Goal: Task Accomplishment & Management: Manage account settings

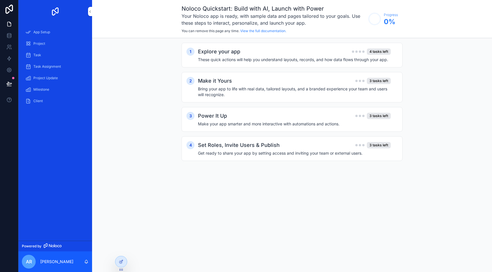
click at [44, 32] on span "App Setup" at bounding box center [41, 32] width 17 height 5
click at [241, 56] on div "Explore your app 4 tasks left These quick actions will help you understand layo…" at bounding box center [297, 55] width 199 height 15
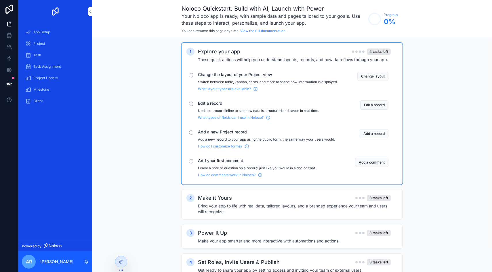
click at [375, 108] on button "Edit a record" at bounding box center [374, 105] width 28 height 9
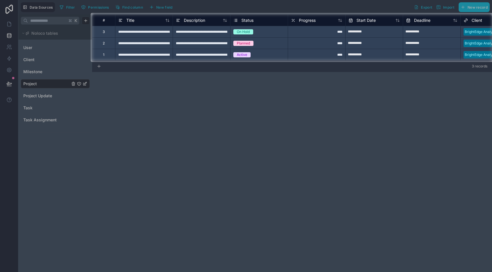
click at [49, 97] on div at bounding box center [246, 167] width 492 height 210
click at [12, 40] on div at bounding box center [45, 37] width 91 height 49
click at [10, 34] on div at bounding box center [45, 37] width 91 height 49
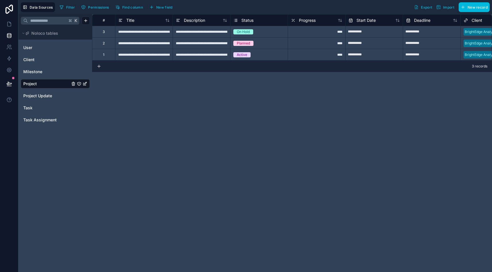
click at [82, 95] on icon "Project Update" at bounding box center [84, 96] width 5 height 5
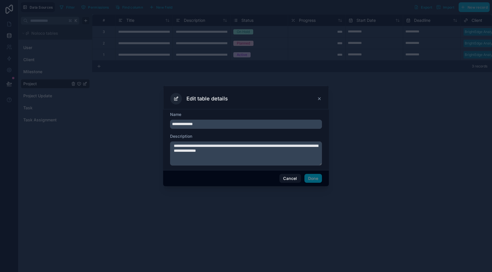
click at [320, 100] on icon at bounding box center [319, 99] width 5 height 5
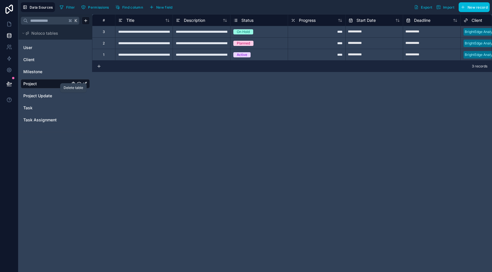
click at [74, 97] on icon "Project Update" at bounding box center [73, 96] width 5 height 5
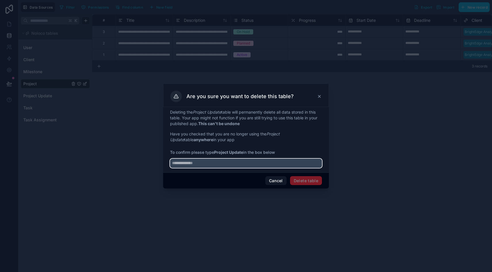
click at [204, 167] on input "text" at bounding box center [246, 163] width 152 height 9
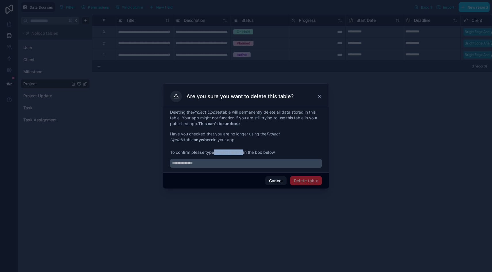
drag, startPoint x: 244, startPoint y: 153, endPoint x: 216, endPoint y: 153, distance: 27.9
click at [216, 153] on strong "Project Update" at bounding box center [228, 152] width 29 height 5
copy strong "Project Update"
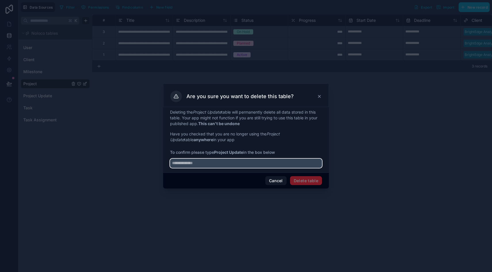
click at [211, 165] on input "text" at bounding box center [246, 163] width 152 height 9
paste input "**********"
type input "**********"
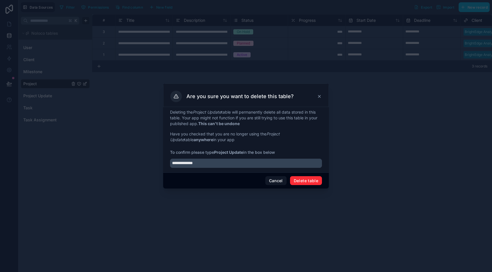
click at [304, 185] on button "Delete table" at bounding box center [306, 180] width 32 height 9
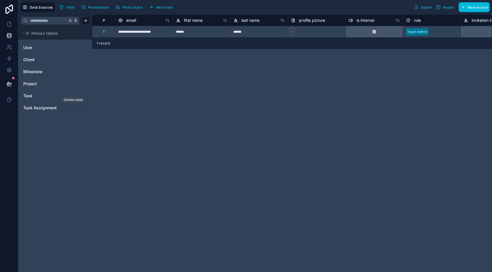
click at [74, 108] on icon "Task Assignment" at bounding box center [74, 108] width 0 height 1
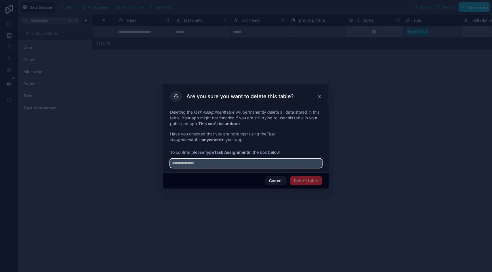
click at [232, 163] on input "text" at bounding box center [246, 163] width 152 height 9
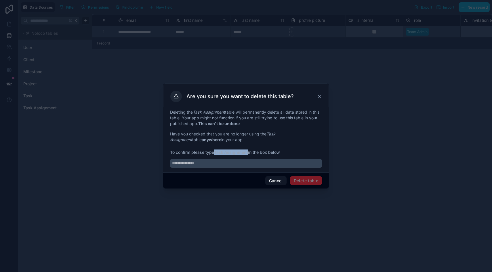
drag, startPoint x: 249, startPoint y: 153, endPoint x: 216, endPoint y: 155, distance: 33.1
click at [216, 155] on span "To confirm please type Task Assignment in the box below" at bounding box center [246, 153] width 152 height 6
copy strong "Task Assignment"
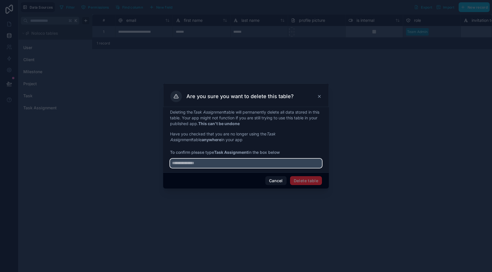
click at [216, 162] on input "text" at bounding box center [246, 163] width 152 height 9
paste input "**********"
type input "**********"
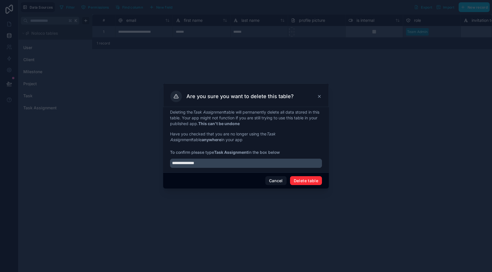
click at [299, 181] on button "Delete table" at bounding box center [306, 180] width 32 height 9
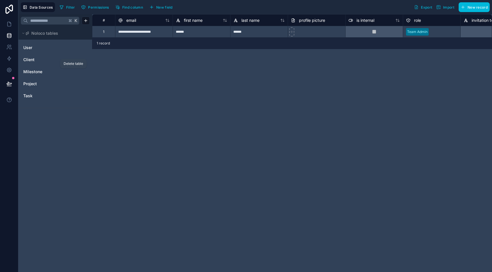
click at [74, 72] on icon "Milestone" at bounding box center [74, 72] width 0 height 1
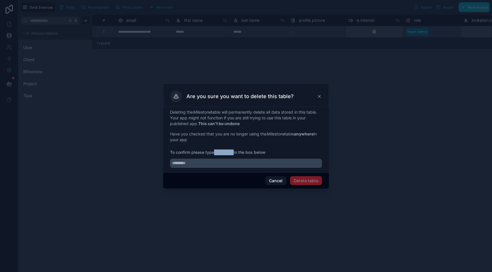
drag, startPoint x: 235, startPoint y: 153, endPoint x: 216, endPoint y: 152, distance: 19.3
click at [216, 152] on span "To confirm please type Milestone in the box below" at bounding box center [246, 153] width 152 height 6
copy strong "Milestone"
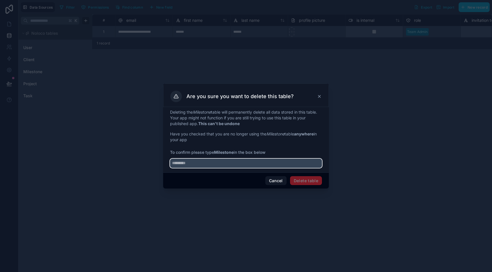
click at [210, 161] on input "text" at bounding box center [246, 163] width 152 height 9
paste input "*********"
type input "*********"
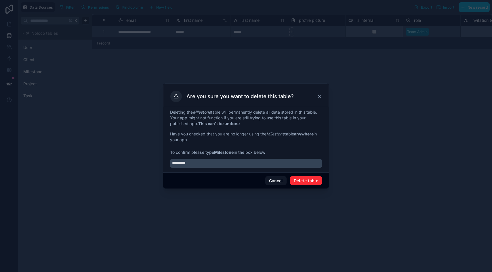
click at [304, 183] on button "Delete table" at bounding box center [306, 180] width 32 height 9
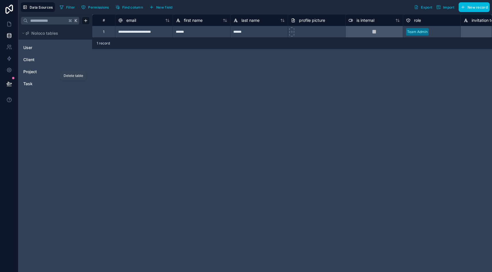
click at [74, 85] on icon "Task" at bounding box center [73, 84] width 5 height 5
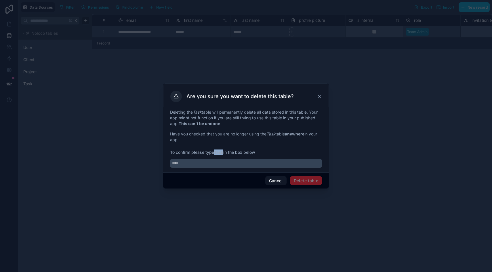
drag, startPoint x: 225, startPoint y: 153, endPoint x: 216, endPoint y: 153, distance: 8.6
click at [216, 153] on span "To confirm please type Task in the box below" at bounding box center [246, 153] width 152 height 6
copy strong "Task"
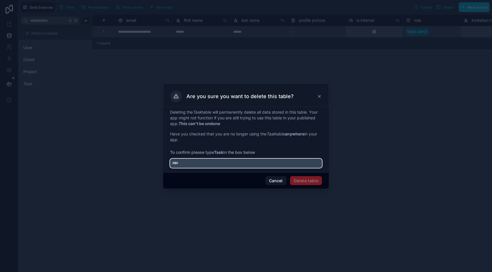
click at [215, 160] on input "text" at bounding box center [246, 163] width 152 height 9
paste input "****"
type input "****"
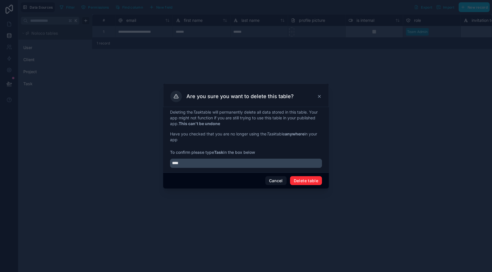
click at [308, 183] on button "Delete table" at bounding box center [306, 180] width 32 height 9
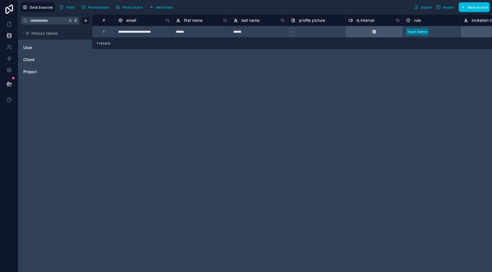
click at [85, 60] on icon "Client" at bounding box center [84, 59] width 5 height 5
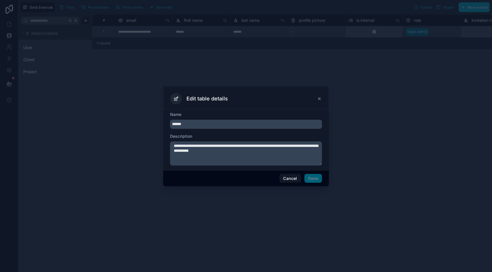
drag, startPoint x: 195, startPoint y: 125, endPoint x: 167, endPoint y: 125, distance: 27.9
click at [167, 125] on div "**********" at bounding box center [246, 140] width 166 height 61
type input "*"
type input "*********"
drag, startPoint x: 253, startPoint y: 157, endPoint x: 171, endPoint y: 133, distance: 85.6
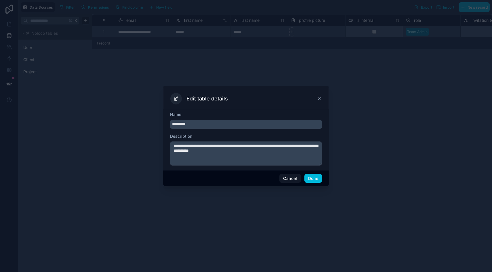
click at [171, 132] on div "**********" at bounding box center [246, 139] width 152 height 54
type textarea "**********"
click at [317, 177] on button "Done" at bounding box center [313, 178] width 18 height 9
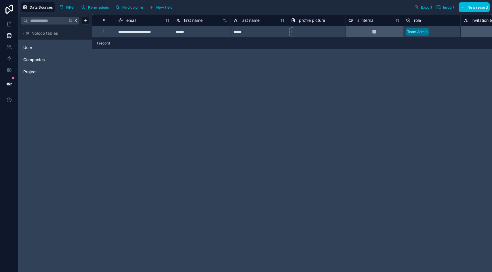
click at [82, 72] on icon "Project" at bounding box center [84, 72] width 5 height 5
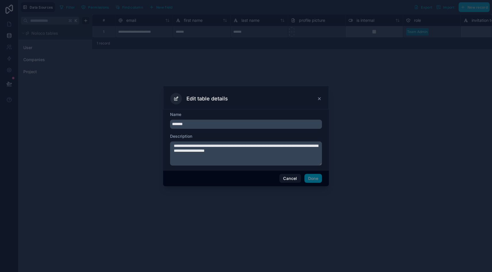
drag, startPoint x: 201, startPoint y: 122, endPoint x: 145, endPoint y: 121, distance: 55.8
click at [147, 122] on div "**********" at bounding box center [246, 136] width 492 height 272
type input "**********"
drag, startPoint x: 286, startPoint y: 157, endPoint x: 182, endPoint y: 131, distance: 107.2
click at [182, 131] on div "**********" at bounding box center [246, 139] width 152 height 54
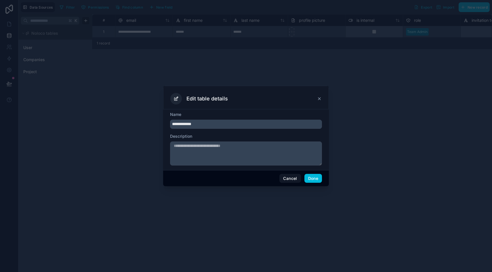
click at [312, 176] on button "Done" at bounding box center [313, 178] width 18 height 9
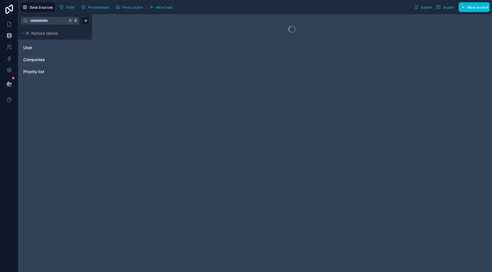
click at [43, 74] on span "Priority list" at bounding box center [33, 72] width 21 height 6
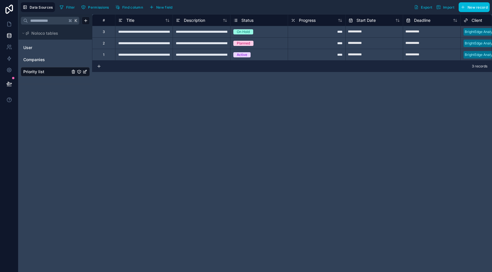
click at [64, 60] on link "Companies" at bounding box center [46, 60] width 47 height 6
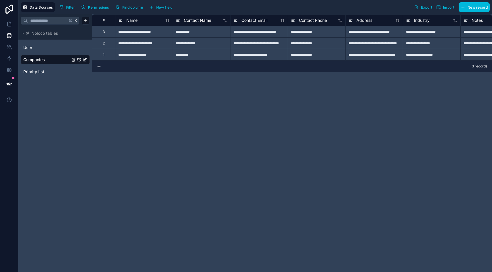
click at [59, 51] on div "User" at bounding box center [55, 47] width 69 height 9
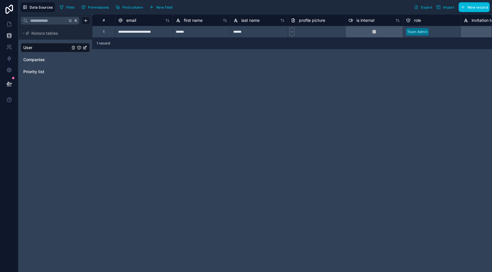
click at [55, 59] on link "Companies" at bounding box center [46, 60] width 47 height 6
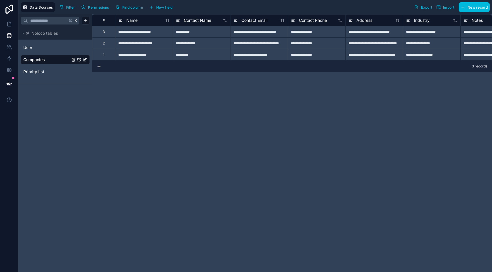
click at [48, 36] on button "Noloco tables" at bounding box center [54, 33] width 66 height 8
click at [43, 49] on link "User" at bounding box center [46, 48] width 47 height 6
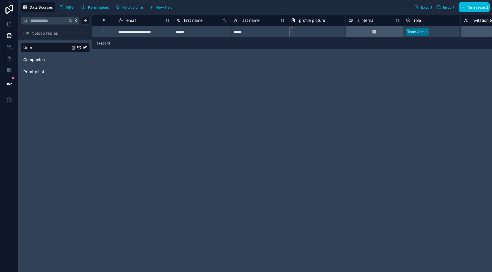
click at [163, 9] on span "New field" at bounding box center [164, 7] width 16 height 4
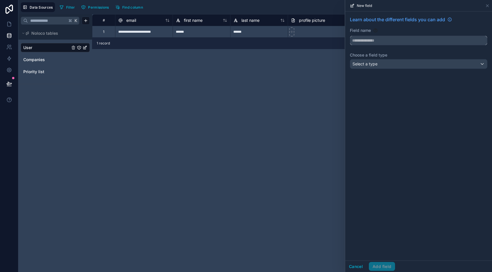
click at [368, 42] on input "text" at bounding box center [418, 40] width 137 height 9
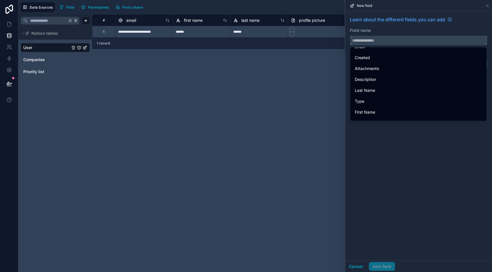
scroll to position [40, 0]
click at [324, 126] on div "**********" at bounding box center [292, 143] width 400 height 258
click at [44, 61] on span "Companies" at bounding box center [34, 60] width 22 height 6
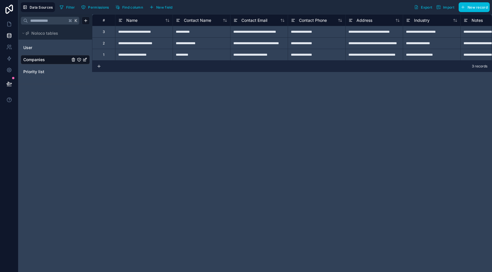
click at [141, 22] on div "Name" at bounding box center [143, 20] width 51 height 7
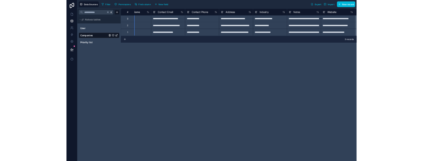
scroll to position [0, 99]
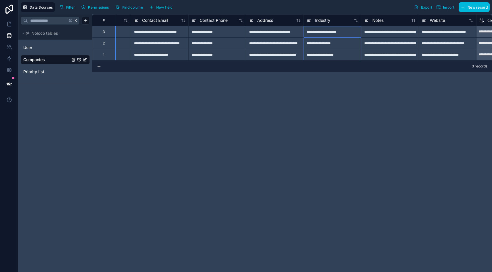
click at [321, 22] on span "Industry" at bounding box center [322, 21] width 16 height 6
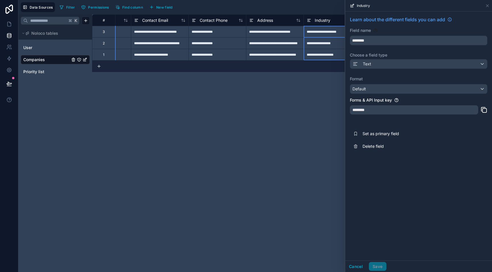
click at [323, 91] on div "**********" at bounding box center [292, 143] width 400 height 258
click at [333, 136] on div "**********" at bounding box center [292, 143] width 400 height 258
click at [487, 5] on icon at bounding box center [487, 5] width 5 height 5
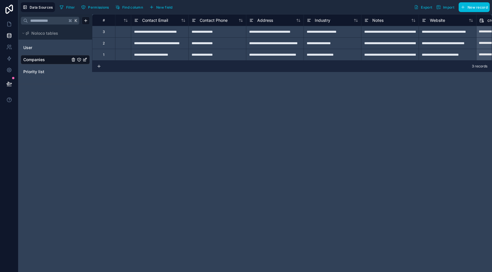
click at [444, 6] on span "Import" at bounding box center [448, 7] width 11 height 4
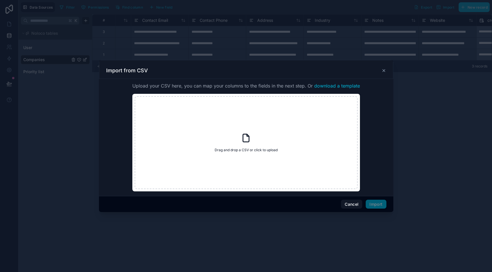
click at [382, 73] on div "Import from CSV" at bounding box center [246, 70] width 280 height 7
click at [383, 72] on icon at bounding box center [383, 70] width 5 height 5
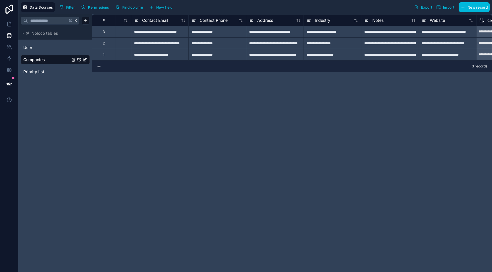
click at [446, 6] on span "Import" at bounding box center [448, 7] width 11 height 4
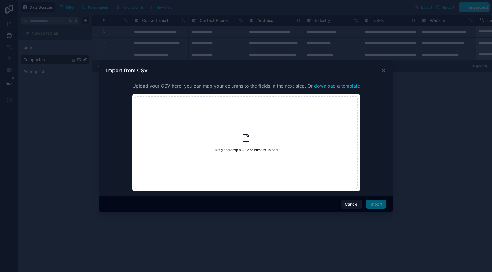
click at [282, 141] on div "Drag and drop a CSV or click to upload Drag and drop a CSV or click to upload" at bounding box center [246, 142] width 223 height 93
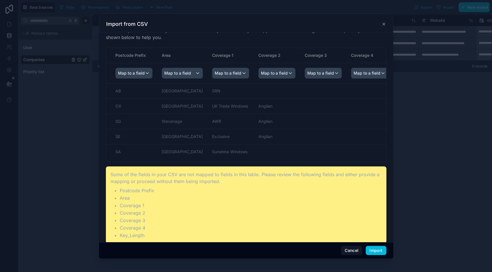
scroll to position [24, 0]
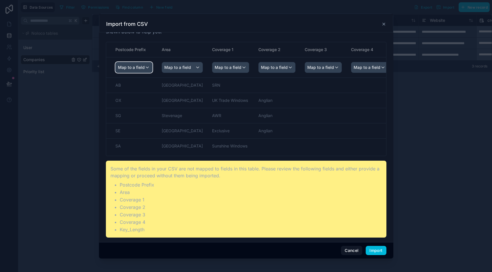
click at [137, 68] on span "Map to a field" at bounding box center [131, 67] width 27 height 10
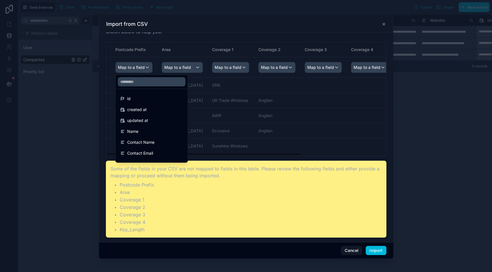
click at [182, 35] on div "scrollable content" at bounding box center [246, 136] width 492 height 272
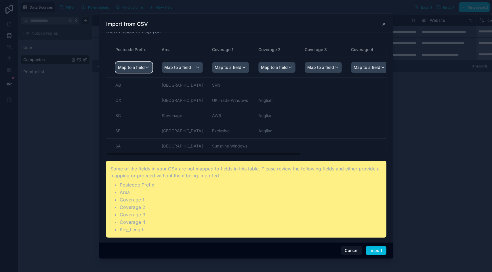
click at [139, 68] on span "Map to a field" at bounding box center [131, 67] width 27 height 10
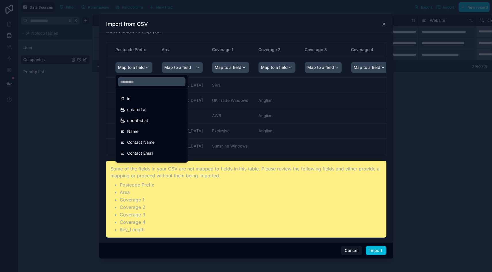
click at [136, 129] on span "Name" at bounding box center [132, 131] width 11 height 7
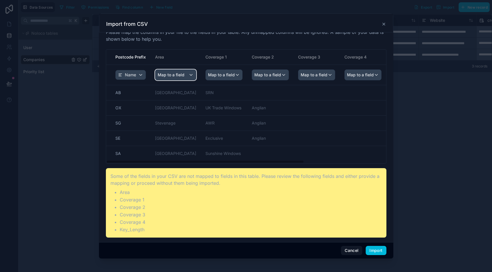
click at [166, 74] on span "Map to a field" at bounding box center [171, 75] width 27 height 10
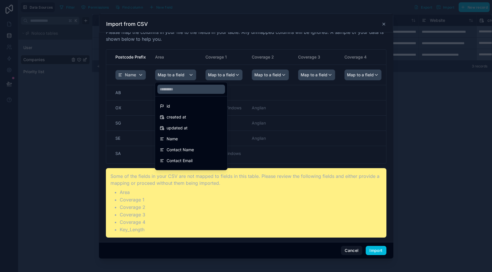
click at [175, 136] on span "Name" at bounding box center [171, 139] width 11 height 7
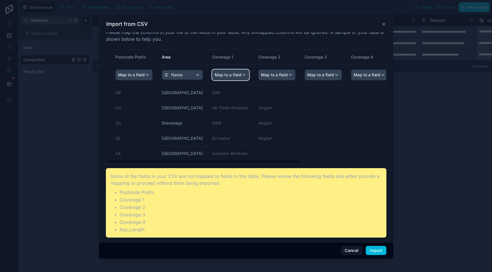
click at [222, 78] on span "Map to a field" at bounding box center [227, 75] width 27 height 10
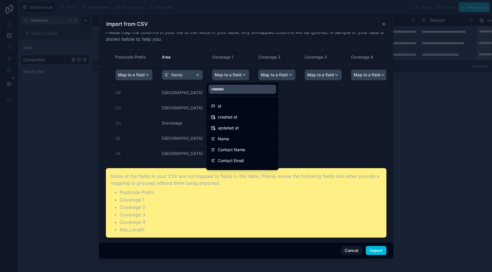
click at [220, 141] on span "Name" at bounding box center [223, 139] width 11 height 7
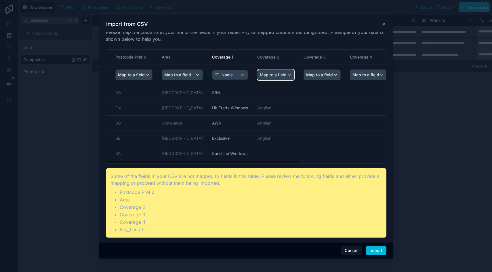
click at [264, 77] on span "Map to a field" at bounding box center [273, 75] width 27 height 10
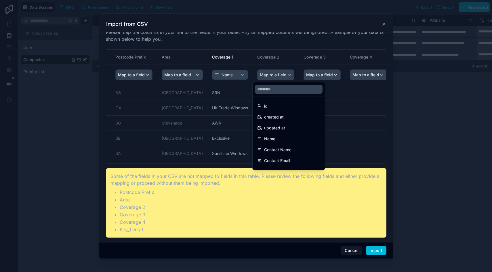
click at [275, 141] on div "Name" at bounding box center [288, 139] width 63 height 7
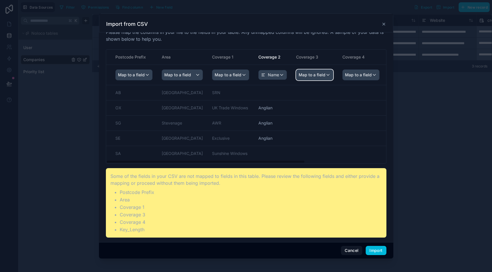
click at [310, 74] on span "Map to a field" at bounding box center [311, 75] width 27 height 10
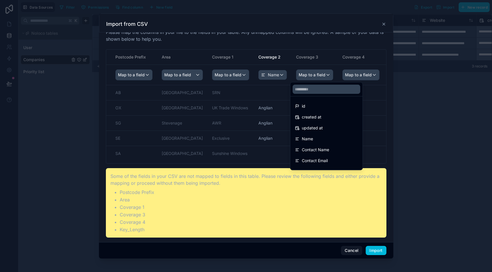
click at [304, 138] on span "Name" at bounding box center [307, 139] width 11 height 7
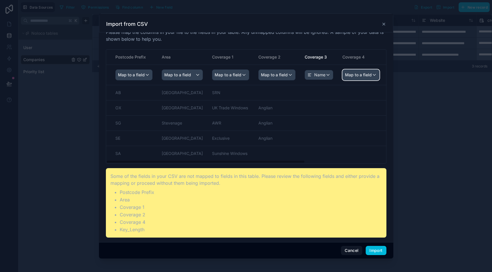
click at [350, 72] on span "Map to a field" at bounding box center [358, 75] width 27 height 10
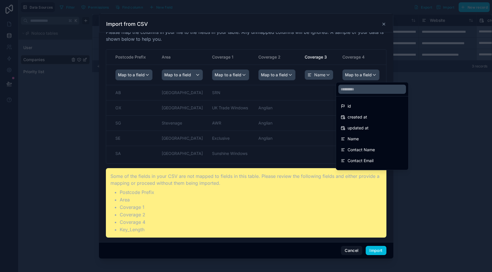
click at [349, 139] on span "Name" at bounding box center [352, 139] width 11 height 7
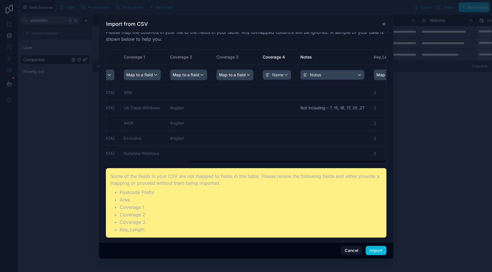
scroll to position [0, 114]
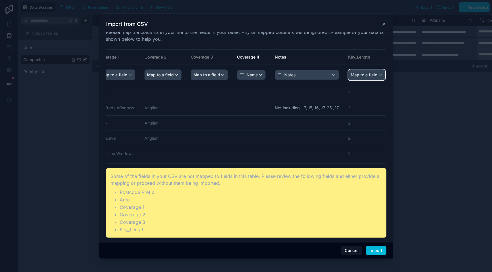
click at [350, 76] on span "Map to a field" at bounding box center [363, 75] width 27 height 10
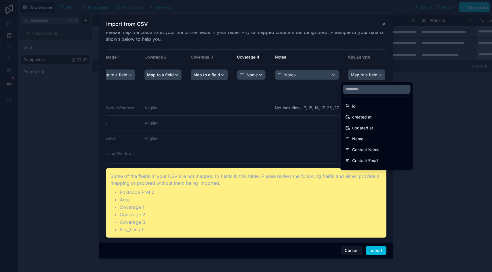
click at [354, 136] on span "Name" at bounding box center [357, 139] width 11 height 7
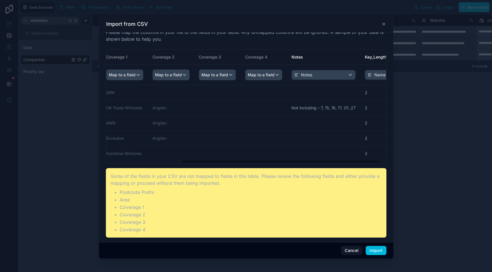
click at [378, 252] on button "Import" at bounding box center [375, 250] width 20 height 9
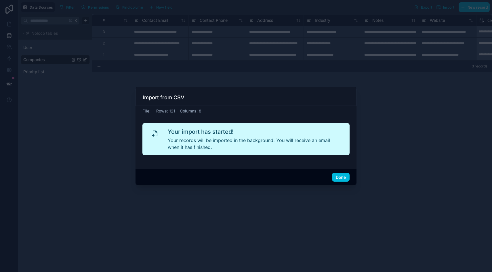
scroll to position [0, 0]
click at [337, 179] on button "Done" at bounding box center [341, 177] width 18 height 9
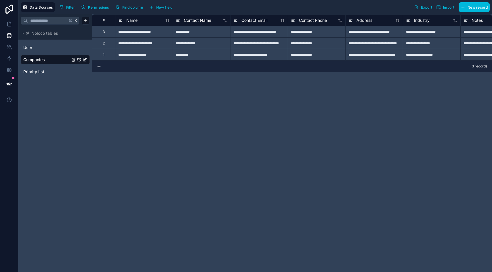
click at [39, 45] on link "User" at bounding box center [46, 48] width 47 height 6
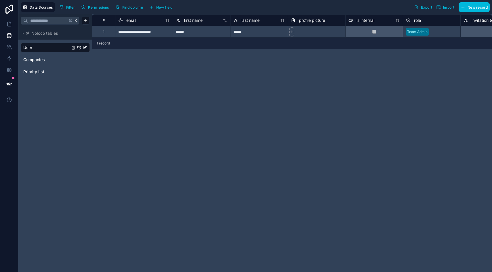
click at [39, 64] on div "User Companies Priority list" at bounding box center [55, 59] width 69 height 37
click at [39, 70] on span "Priority list" at bounding box center [33, 72] width 21 height 6
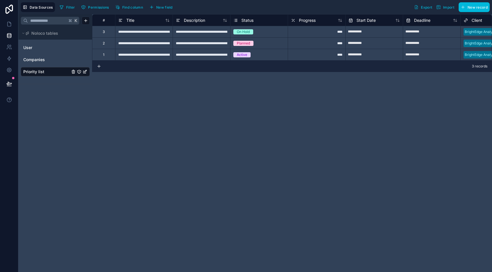
click at [39, 59] on span "Companies" at bounding box center [34, 60] width 22 height 6
click at [44, 58] on span "Companies" at bounding box center [34, 60] width 22 height 6
click at [55, 35] on span "Noloco tables" at bounding box center [44, 33] width 27 height 6
click at [50, 47] on link "User" at bounding box center [46, 48] width 47 height 6
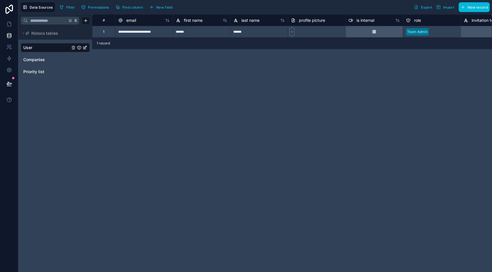
click at [47, 61] on link "Companies" at bounding box center [46, 60] width 47 height 6
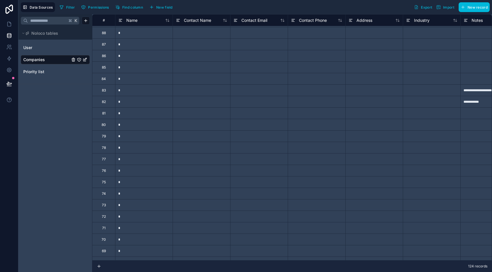
scroll to position [431, 0]
